Goal: Task Accomplishment & Management: Use online tool/utility

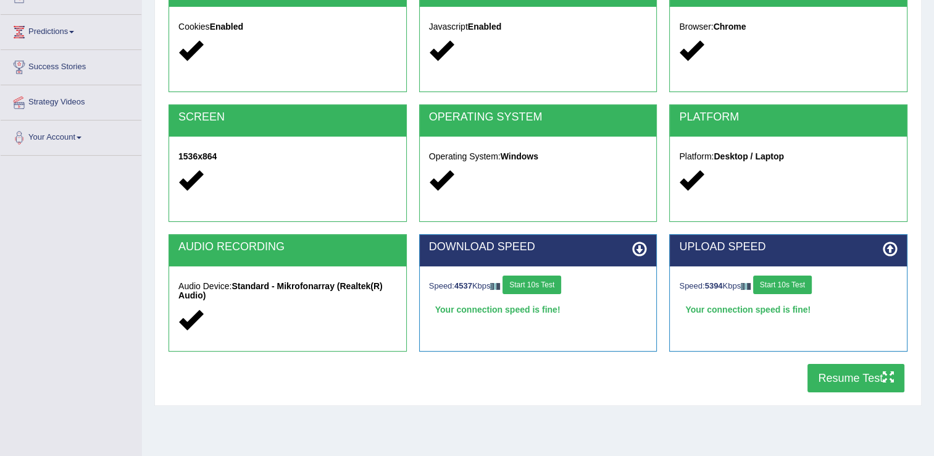
scroll to position [185, 0]
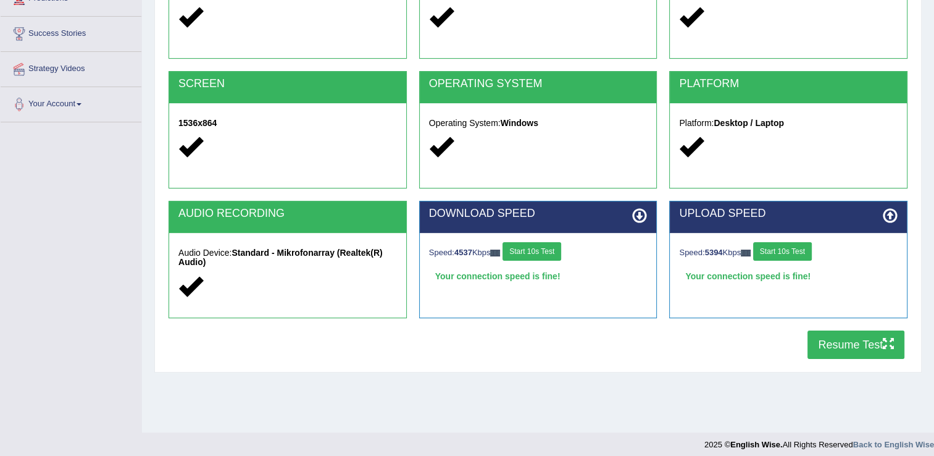
click at [530, 250] on button "Start 10s Test" at bounding box center [532, 251] width 59 height 19
click at [829, 343] on button "Resume Test" at bounding box center [856, 344] width 97 height 28
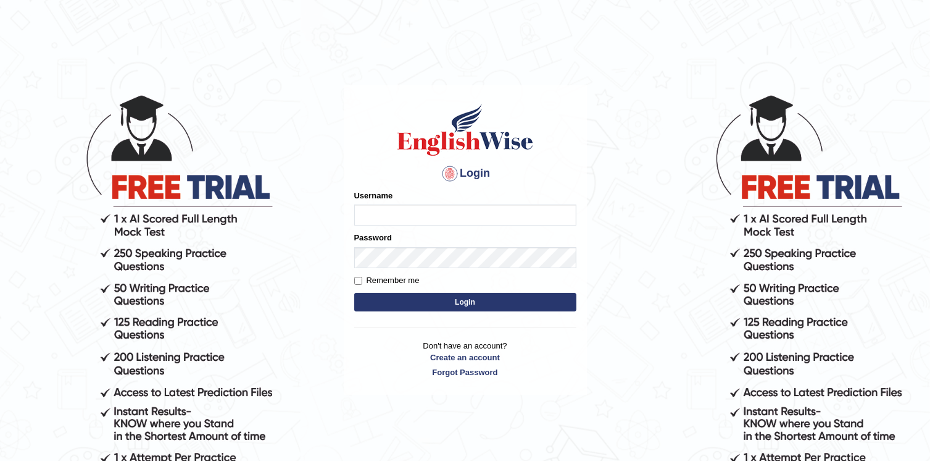
type input "kanz99"
click at [356, 285] on label "Remember me" at bounding box center [386, 280] width 65 height 12
click at [356, 285] on input "Remember me" at bounding box center [358, 281] width 8 height 8
checkbox input "true"
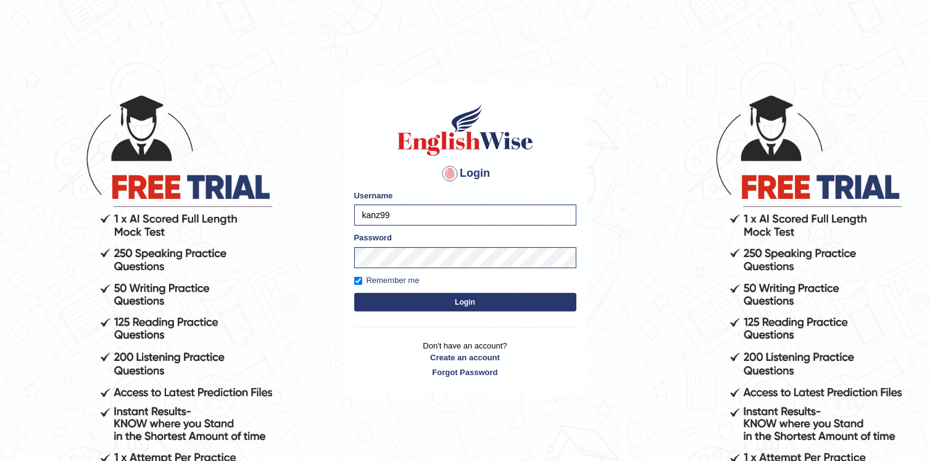
click at [422, 301] on button "Login" at bounding box center [465, 302] width 222 height 19
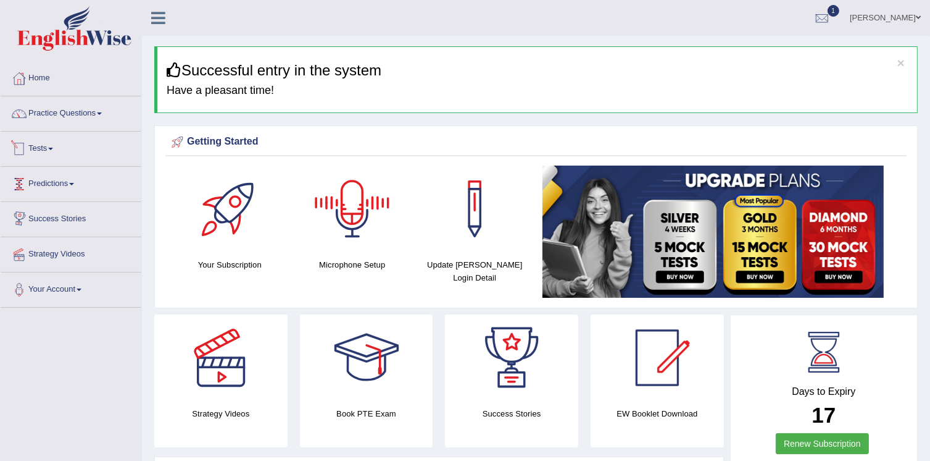
click at [49, 148] on link "Tests" at bounding box center [71, 147] width 141 height 31
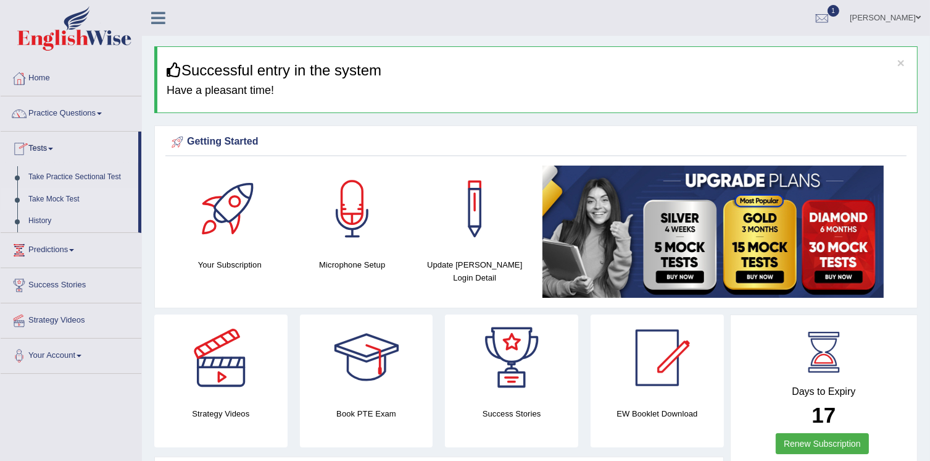
click at [59, 200] on link "Take Mock Test" at bounding box center [80, 199] width 115 height 22
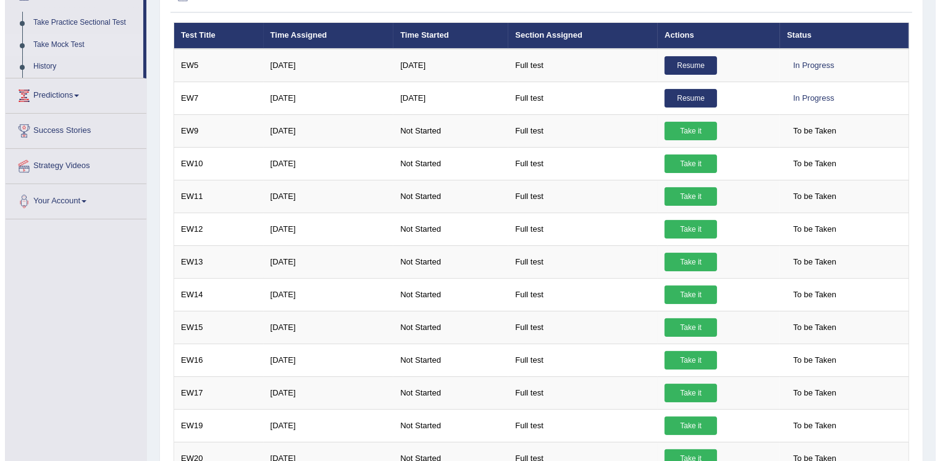
scroll to position [78, 0]
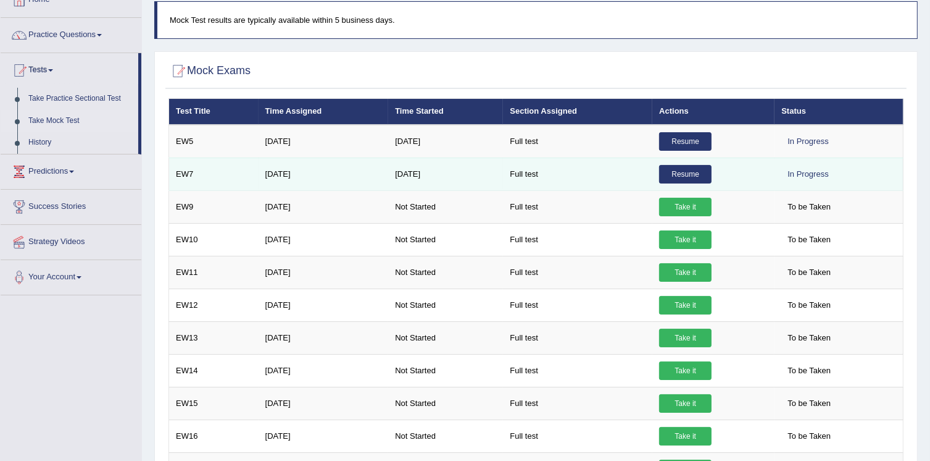
click at [682, 170] on link "Resume" at bounding box center [685, 174] width 52 height 19
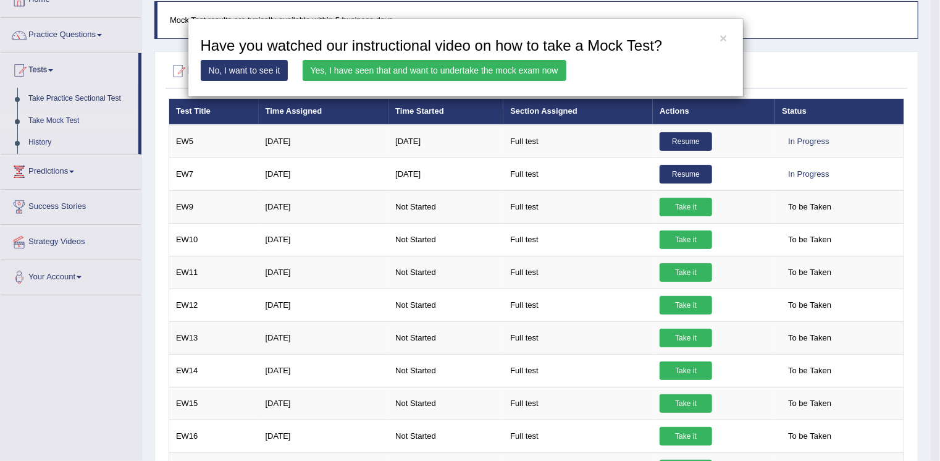
click at [401, 72] on link "Yes, I have seen that and want to undertake the mock exam now" at bounding box center [435, 70] width 264 height 21
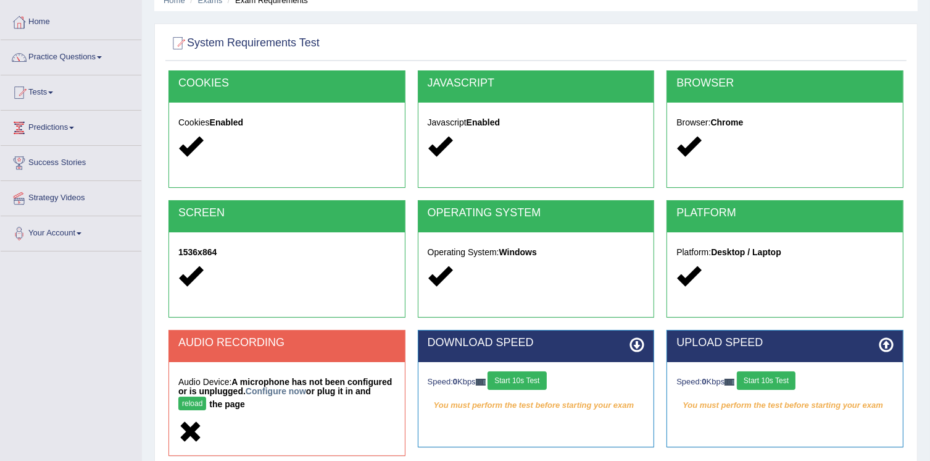
scroll to position [123, 0]
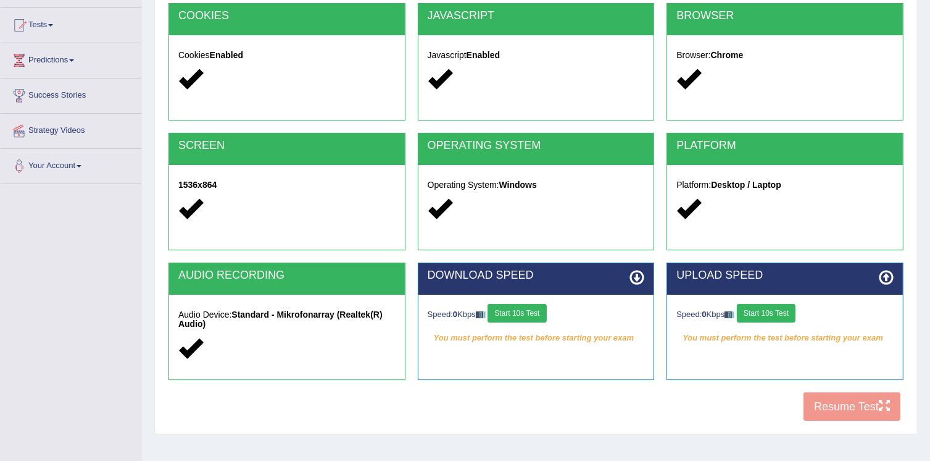
click at [506, 317] on button "Start 10s Test" at bounding box center [517, 313] width 59 height 19
click at [762, 306] on div "Speed: 0 Kbps Start 10s Test" at bounding box center [785, 315] width 217 height 22
click at [759, 312] on button "Start 10s Test" at bounding box center [766, 313] width 59 height 19
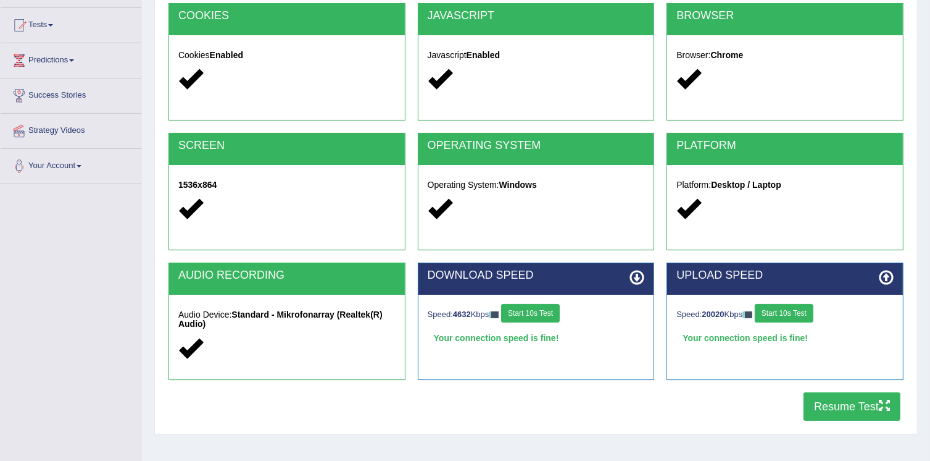
click at [836, 404] on button "Resume Test" at bounding box center [852, 406] width 97 height 28
